Goal: Transaction & Acquisition: Book appointment/travel/reservation

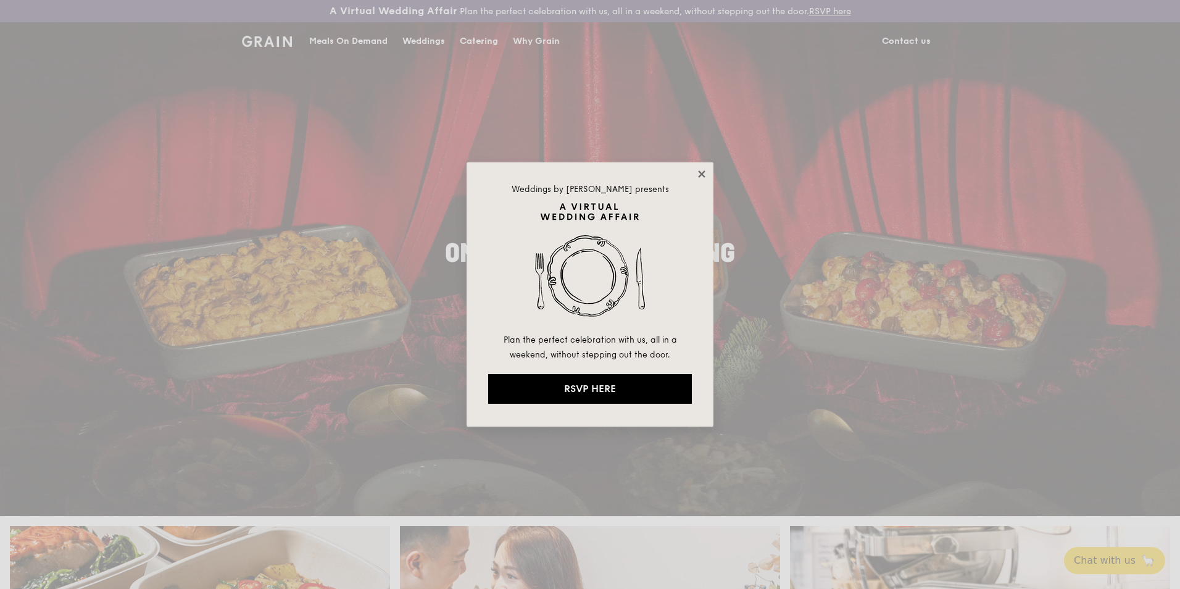
click at [699, 173] on icon at bounding box center [701, 173] width 11 height 11
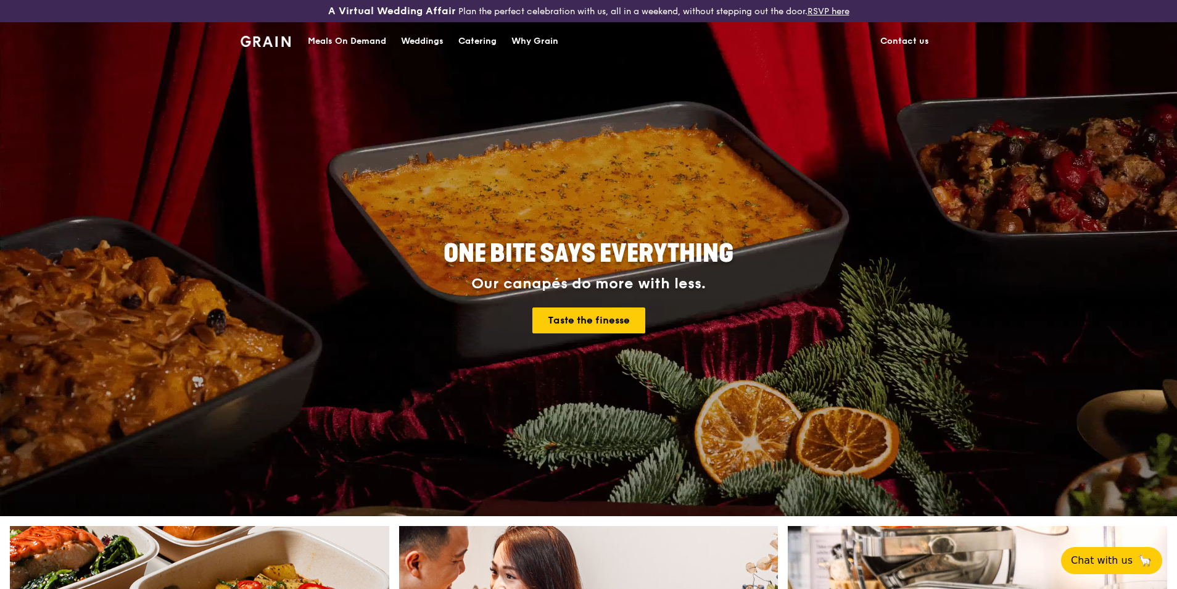
click at [531, 35] on div "Why Grain" at bounding box center [534, 41] width 47 height 37
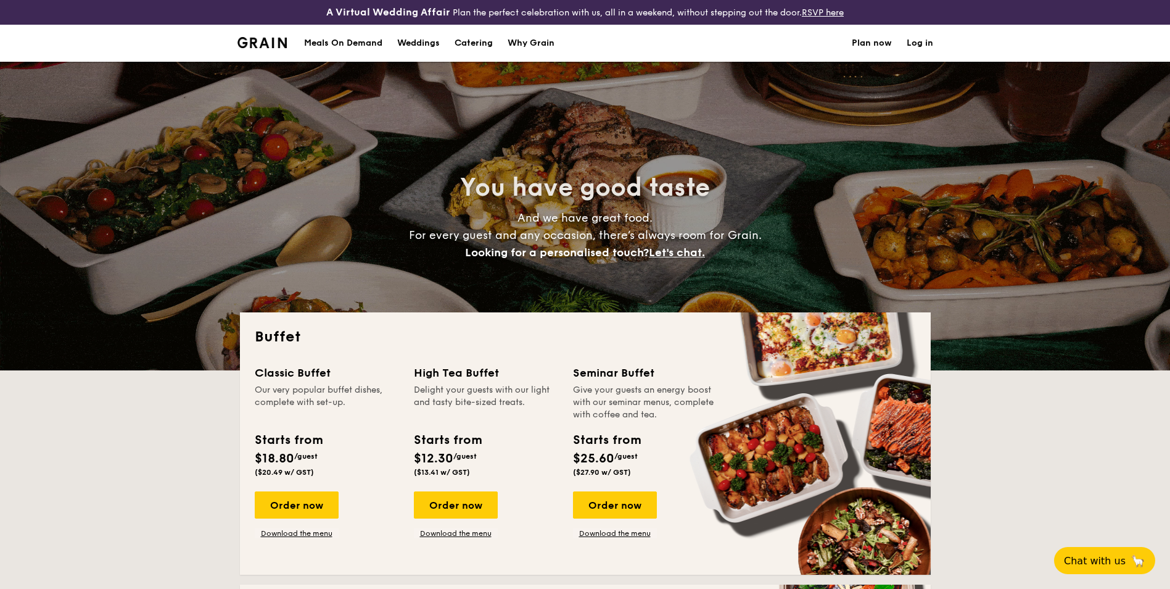
select select
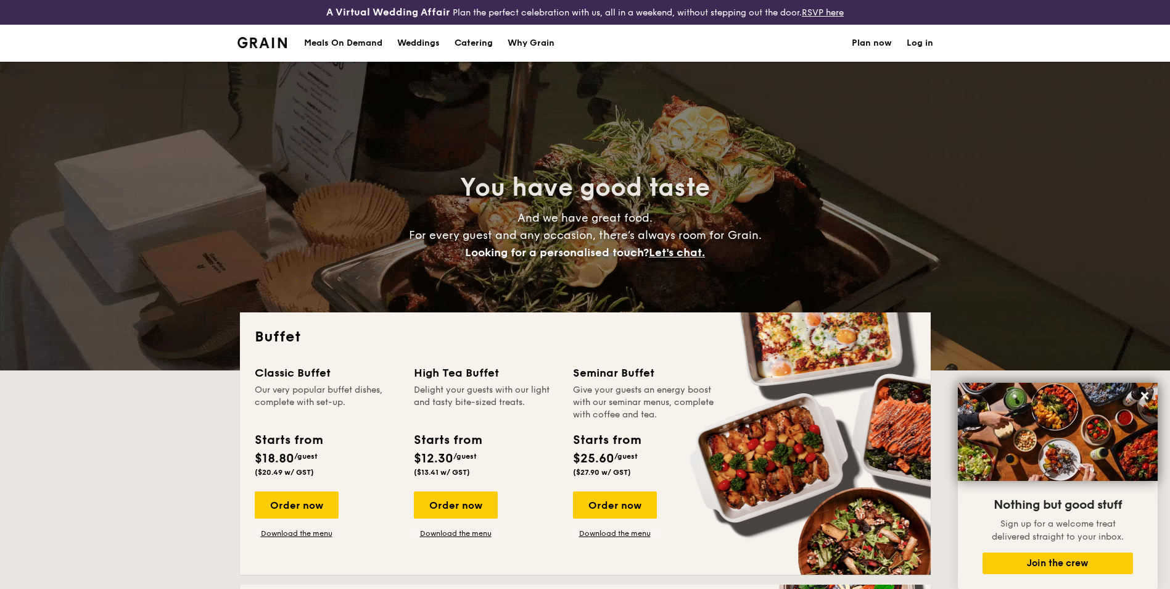
click at [542, 44] on div "Why Grain" at bounding box center [531, 43] width 47 height 37
click at [479, 43] on h1 "Catering" at bounding box center [474, 43] width 38 height 37
